Goal: Information Seeking & Learning: Learn about a topic

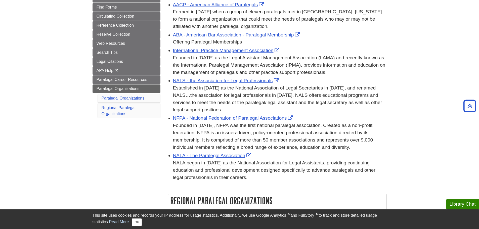
scroll to position [75, 0]
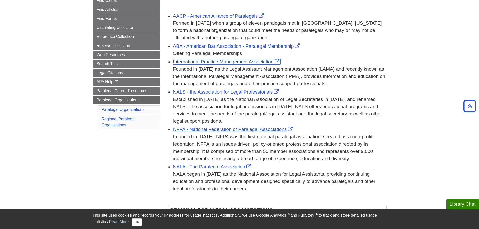
click at [229, 61] on link "International Practice Management Association" at bounding box center [227, 61] width 108 height 5
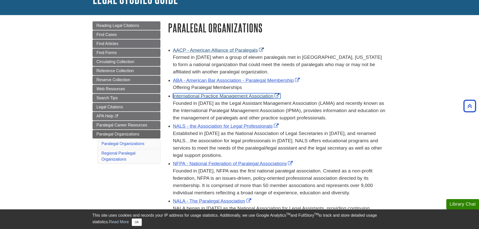
scroll to position [25, 0]
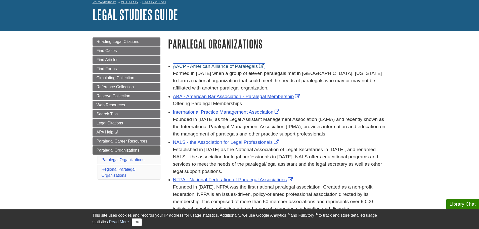
click at [200, 67] on link "AACP - American Alliance of Paralegals" at bounding box center [219, 66] width 92 height 5
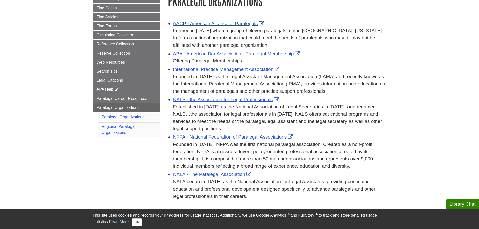
scroll to position [75, 0]
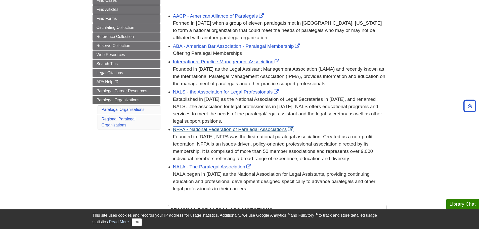
click at [244, 129] on link "NFPA - National Federation of Paralegal Associations" at bounding box center [233, 129] width 121 height 5
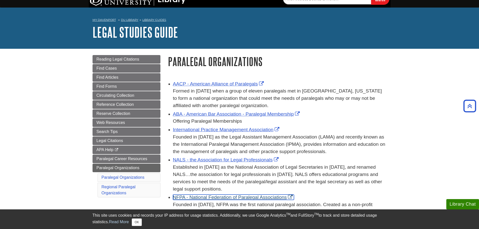
scroll to position [0, 0]
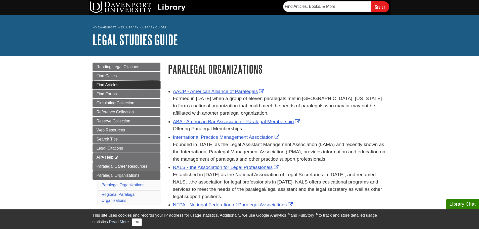
click at [111, 85] on span "Find Articles" at bounding box center [108, 85] width 22 height 4
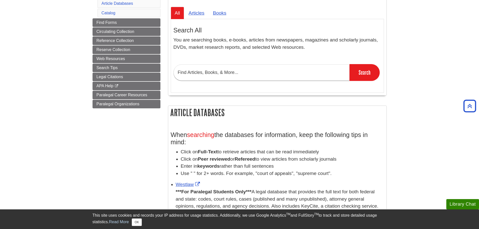
scroll to position [75, 0]
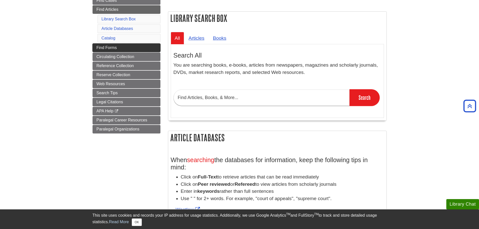
click at [104, 48] on span "Find Forms" at bounding box center [107, 48] width 20 height 4
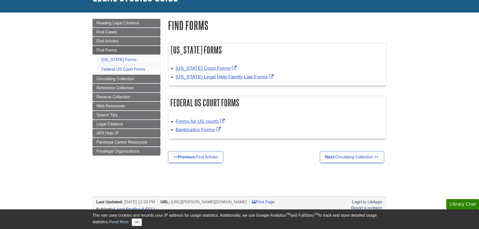
scroll to position [50, 0]
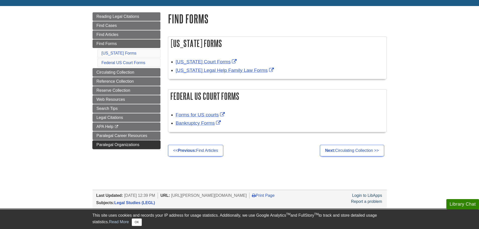
click at [119, 143] on span "Paralegal Organizations" at bounding box center [118, 145] width 43 height 4
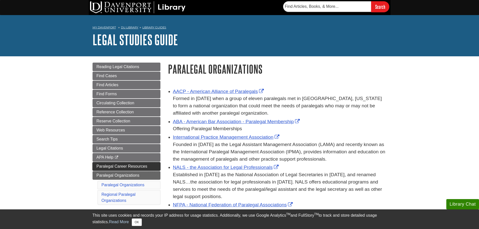
click at [139, 164] on span "Paralegal Career Resources" at bounding box center [122, 166] width 51 height 4
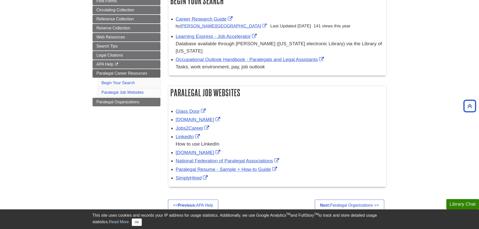
scroll to position [101, 0]
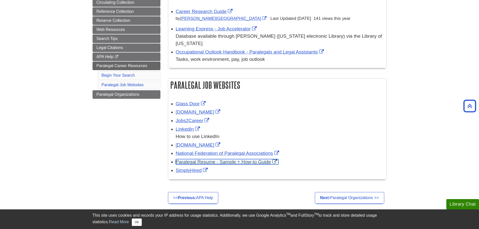
click at [238, 159] on link "Paralegal Resume - Sample + How-to Guide" at bounding box center [227, 161] width 103 height 5
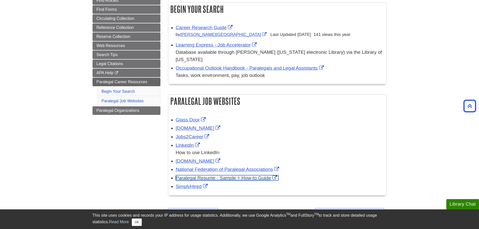
scroll to position [75, 0]
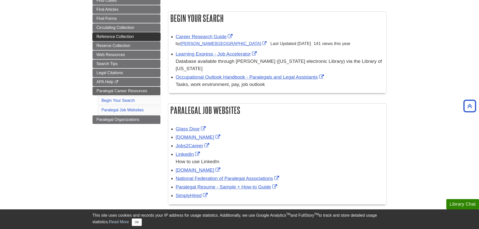
click at [128, 39] on link "Reference Collection" at bounding box center [127, 36] width 68 height 9
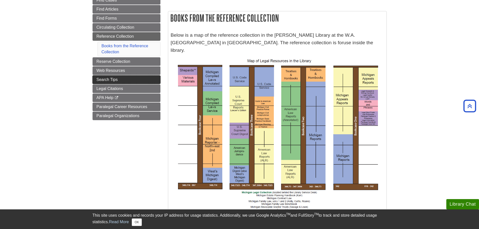
scroll to position [75, 0]
click at [104, 79] on span "Search Tips" at bounding box center [107, 80] width 21 height 4
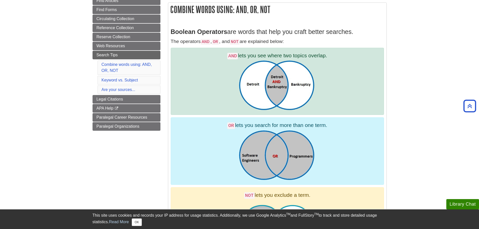
scroll to position [75, 0]
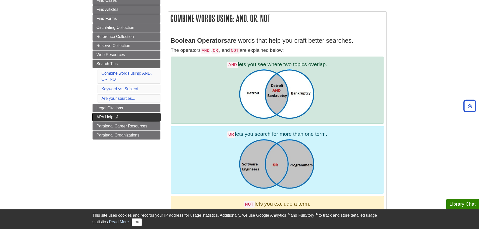
click at [102, 116] on span "APA Help" at bounding box center [105, 117] width 17 height 4
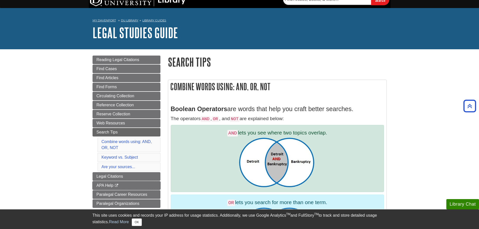
scroll to position [0, 0]
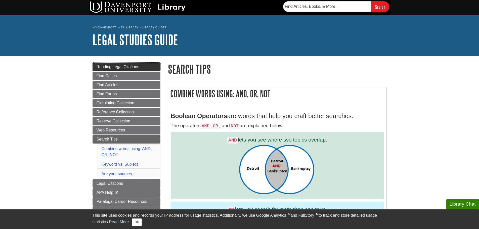
click at [120, 67] on span "Reading Legal Citations" at bounding box center [118, 67] width 43 height 4
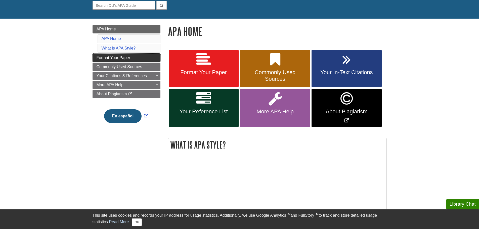
scroll to position [25, 0]
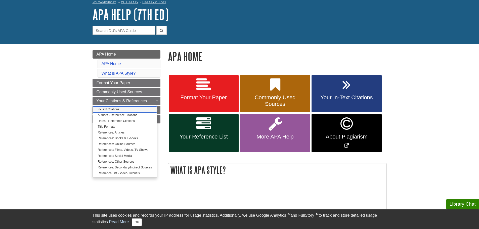
click at [112, 109] on link "In-Text Citations" at bounding box center [125, 110] width 64 height 6
